Goal: Task Accomplishment & Management: Use online tool/utility

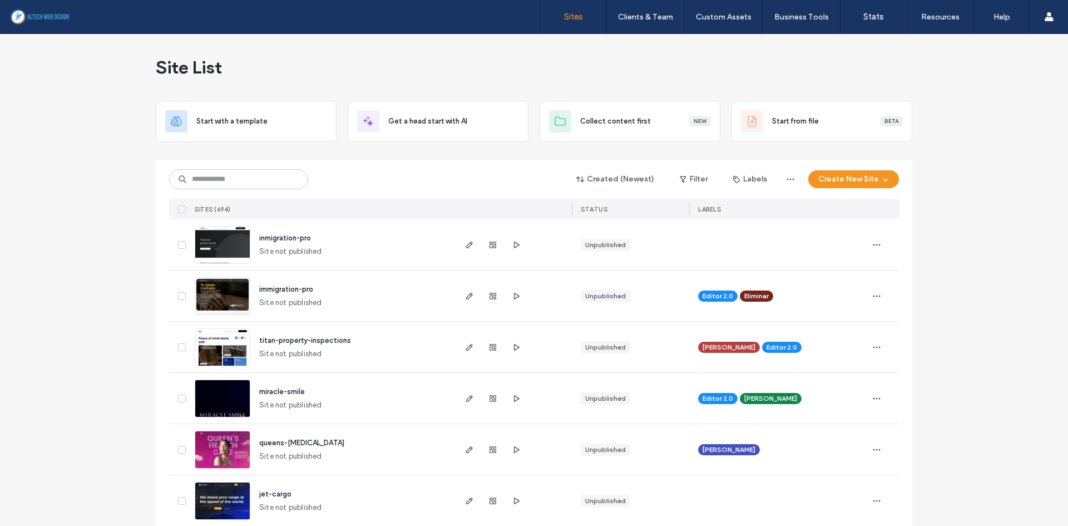
scroll to position [111, 0]
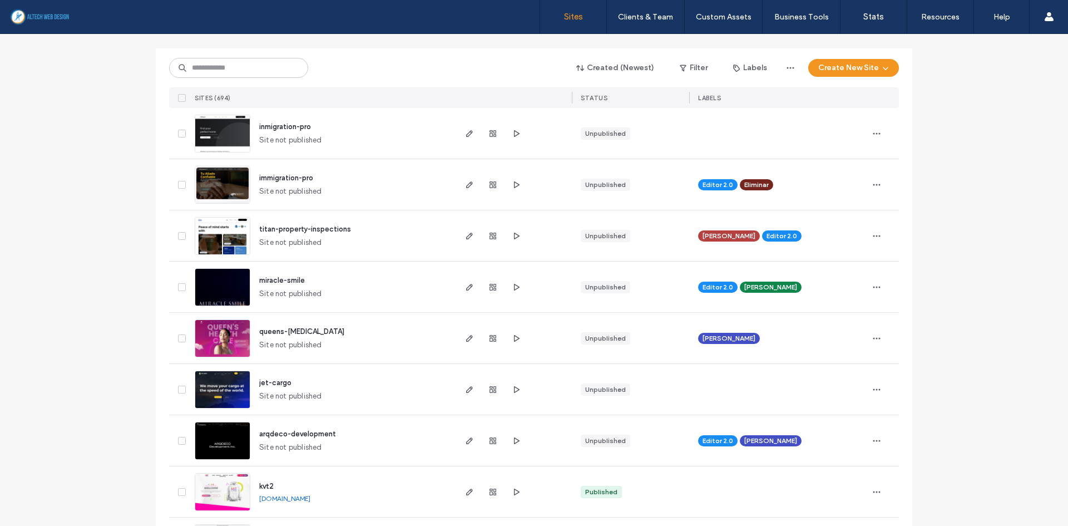
click at [512, 389] on icon "button" at bounding box center [516, 389] width 9 height 9
click at [463, 390] on span "button" at bounding box center [469, 389] width 13 height 13
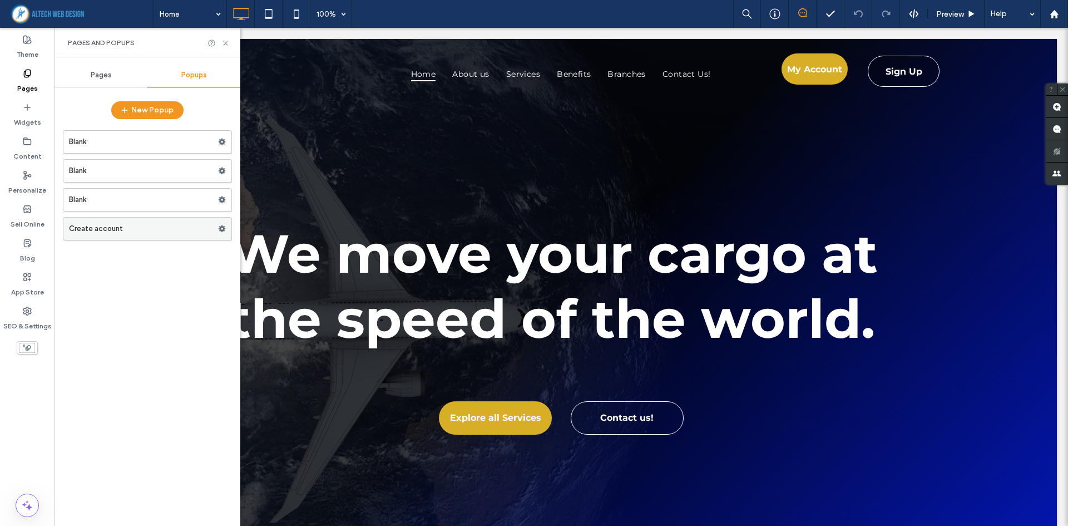
click at [133, 231] on label "Create account" at bounding box center [143, 228] width 149 height 22
